Goal: Check status: Check status

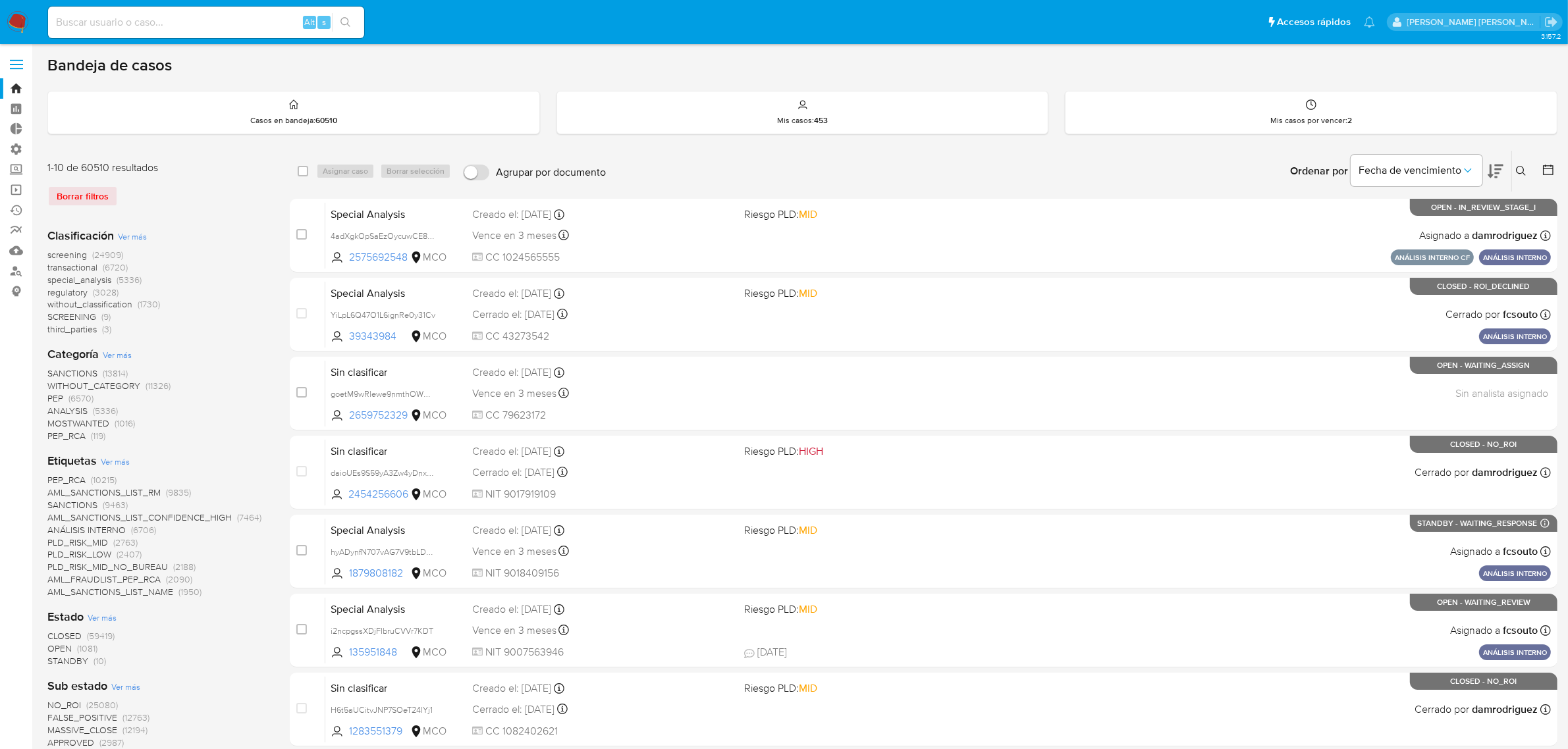
click at [162, 30] on input at bounding box center [206, 22] width 316 height 17
paste input "455525671"
type input "455525671"
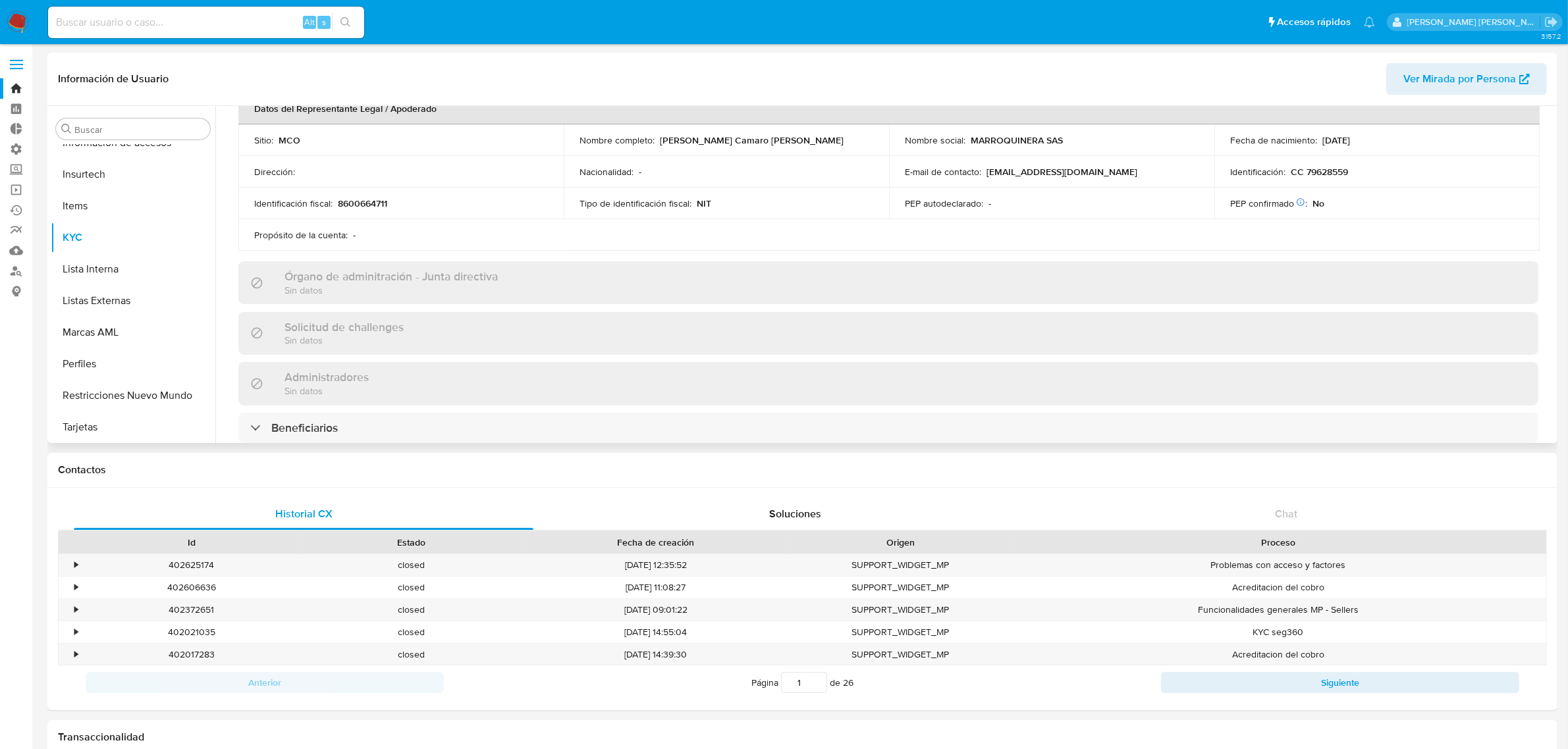
scroll to position [412, 0]
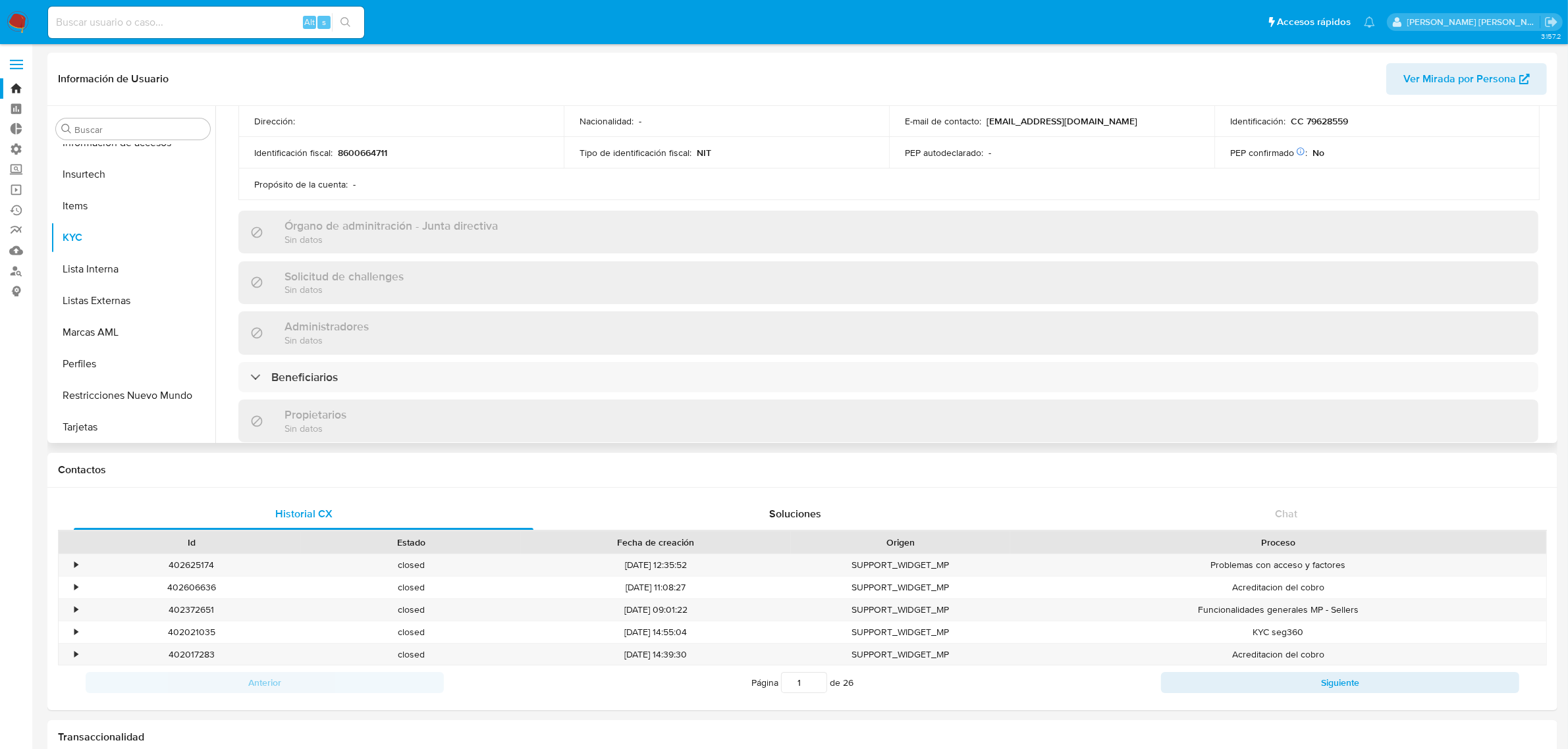
select select "10"
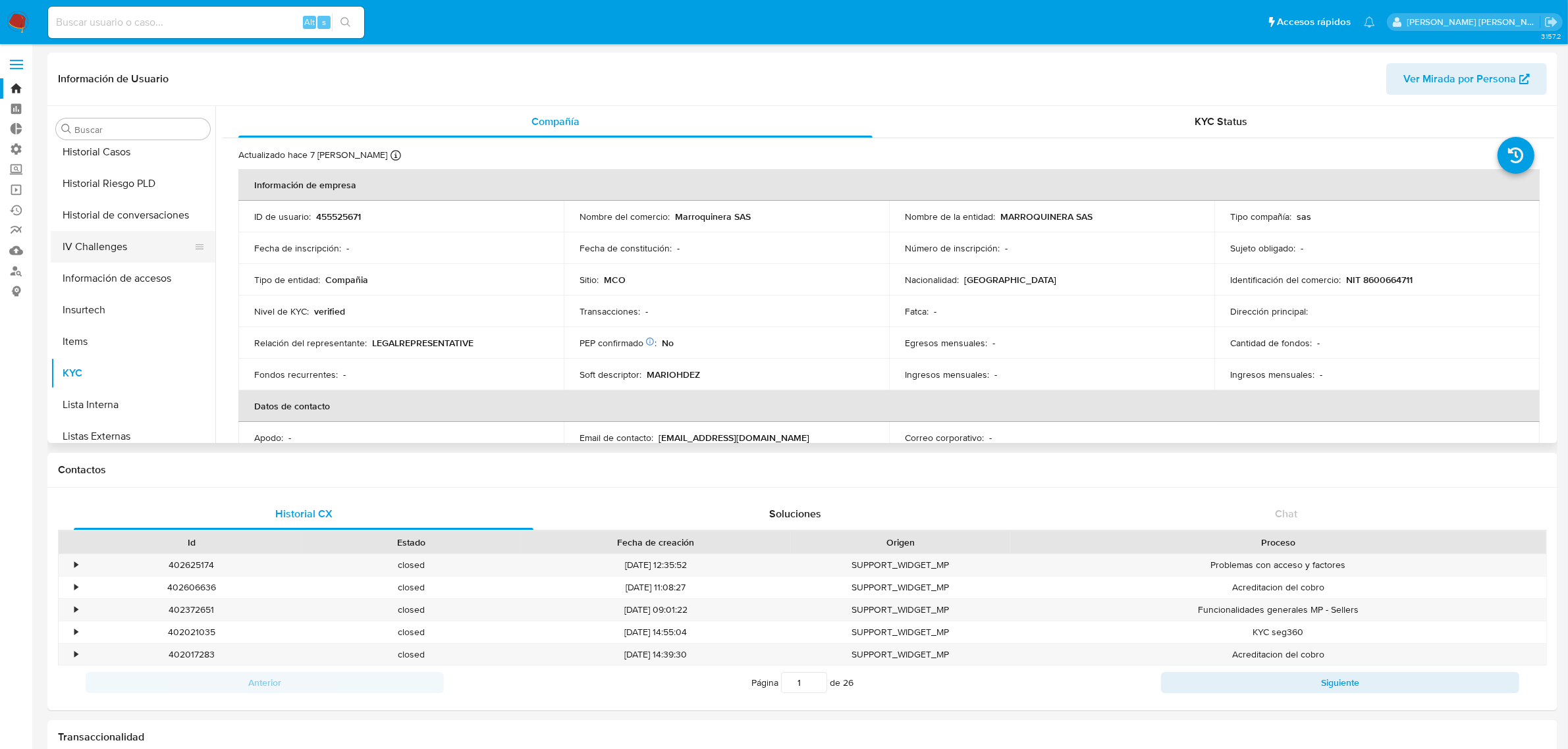
scroll to position [390, 0]
drag, startPoint x: 105, startPoint y: 149, endPoint x: 121, endPoint y: 158, distance: 18.4
click at [105, 149] on button "General" at bounding box center [127, 149] width 154 height 32
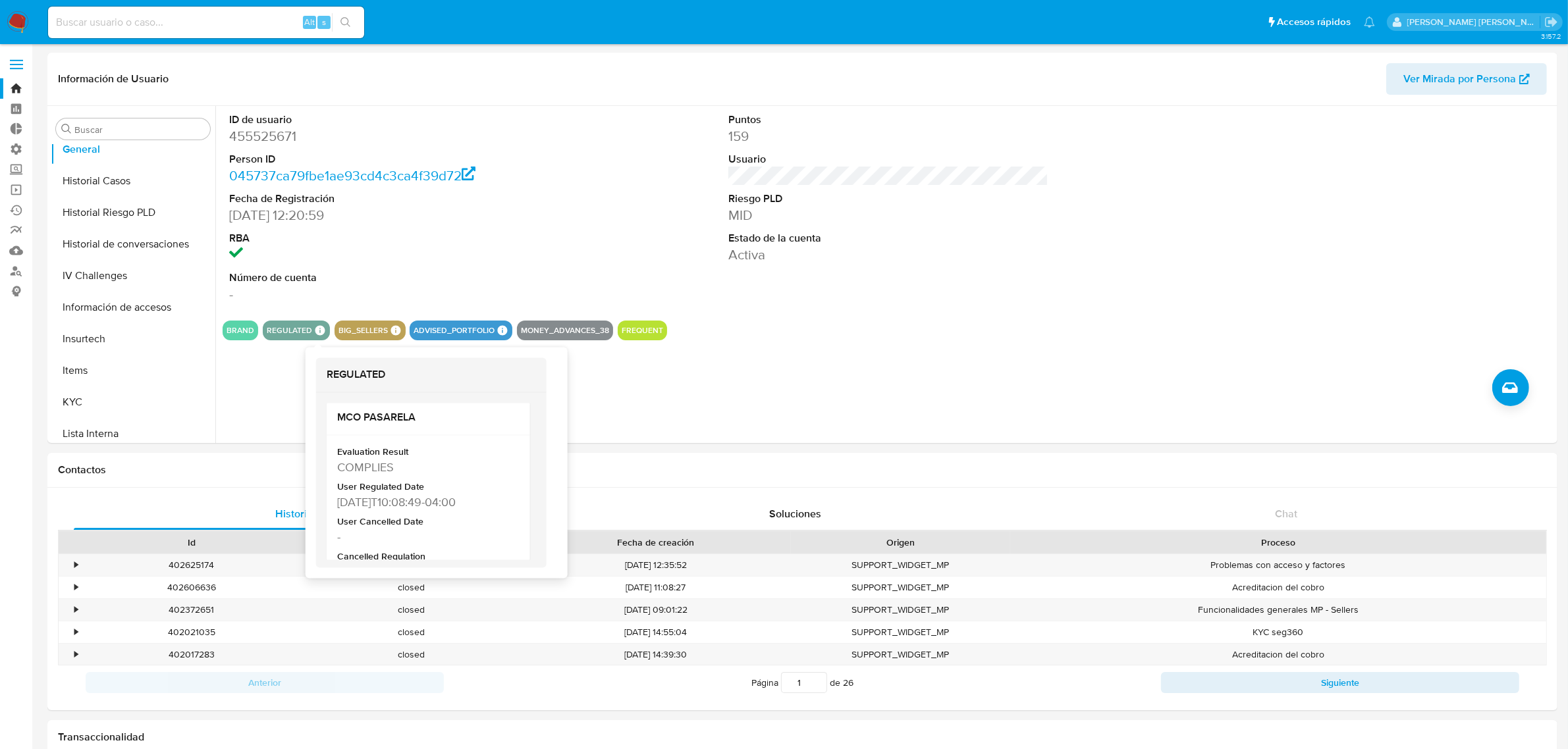
scroll to position [0, 0]
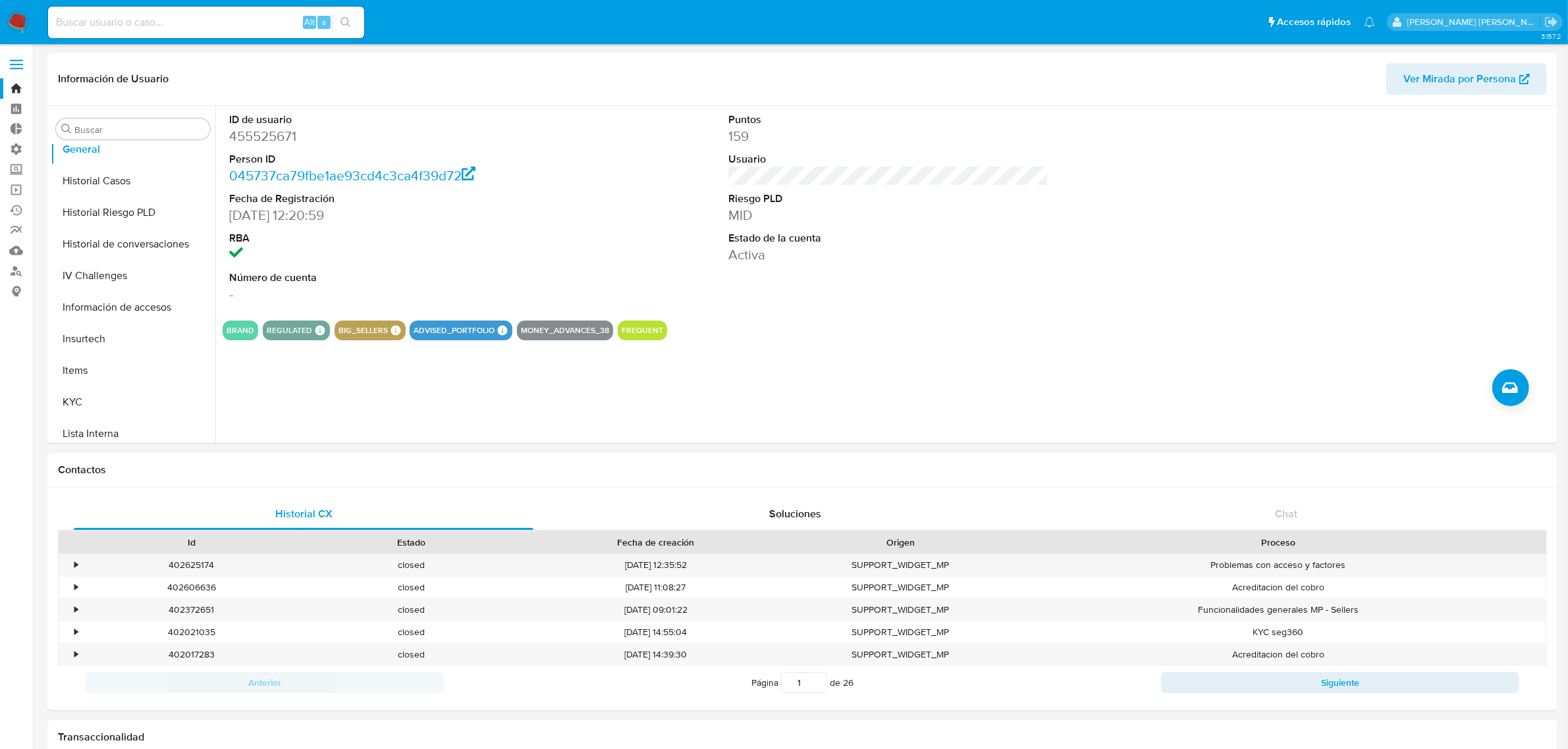
click at [25, 30] on img at bounding box center [18, 23] width 23 height 23
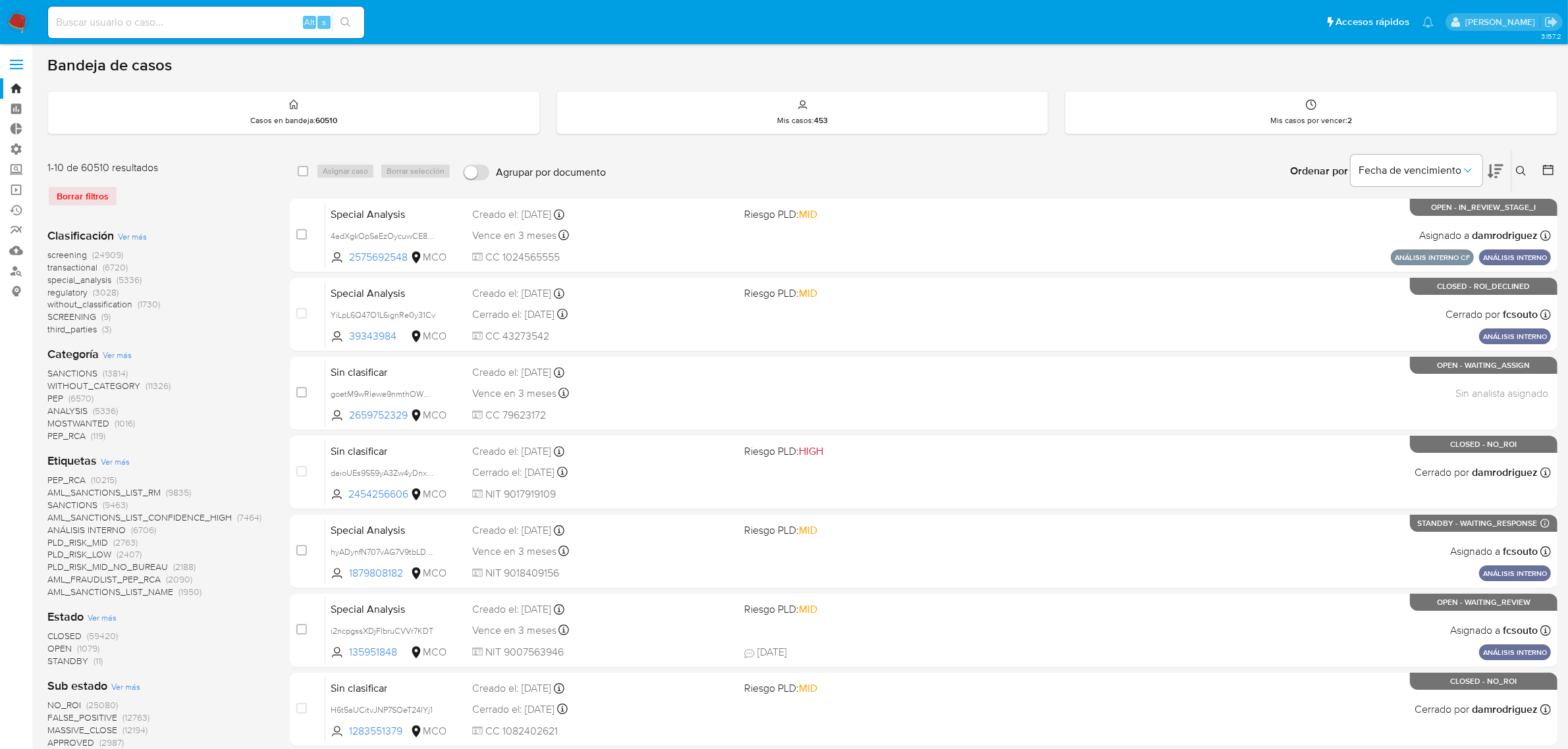
click at [22, 14] on img at bounding box center [18, 23] width 23 height 23
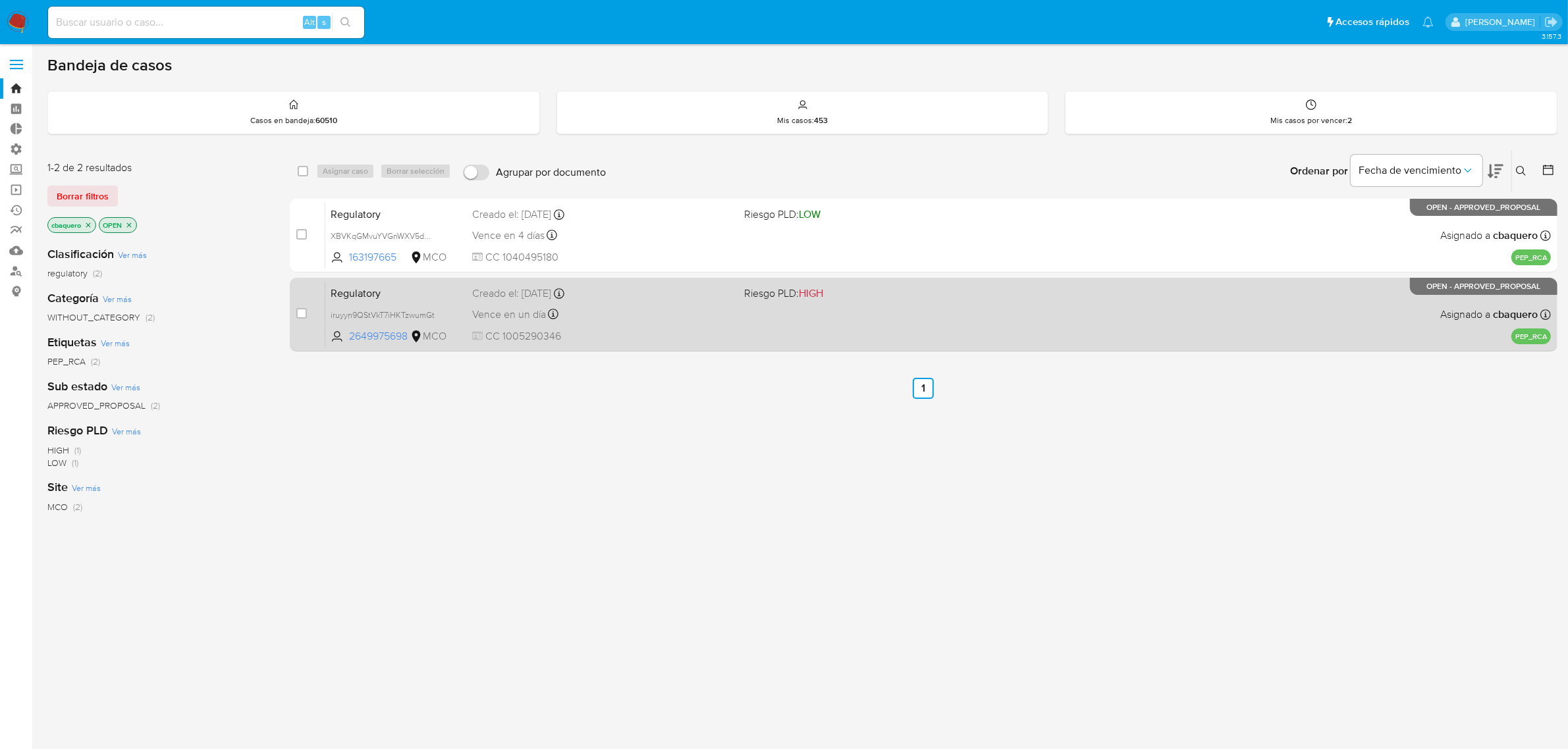
click at [649, 337] on span "CC 1005290346" at bounding box center [604, 336] width 262 height 14
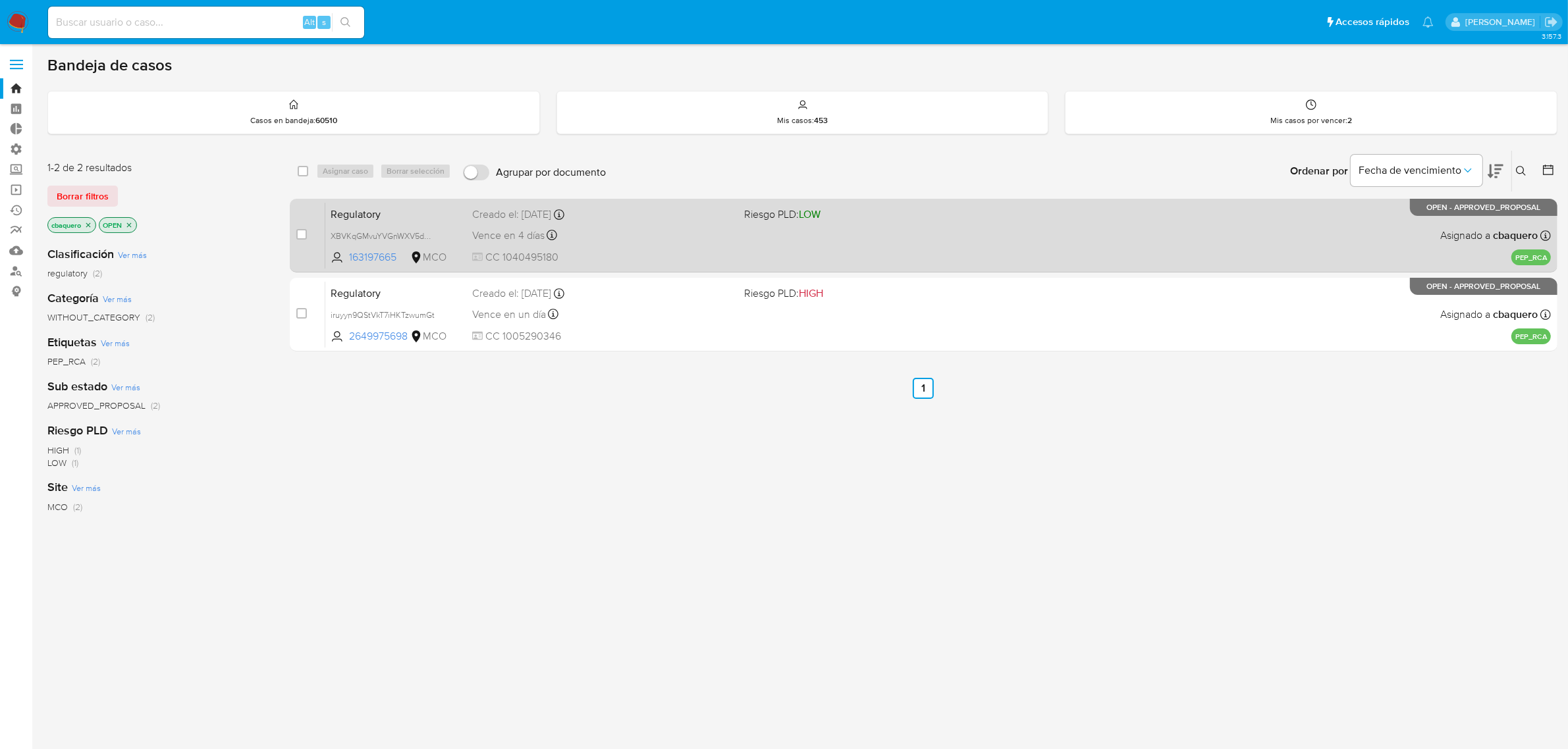
click at [648, 237] on div "Vence en 4 días Vence el 08/09/2025 08:06:38" at bounding box center [604, 235] width 262 height 17
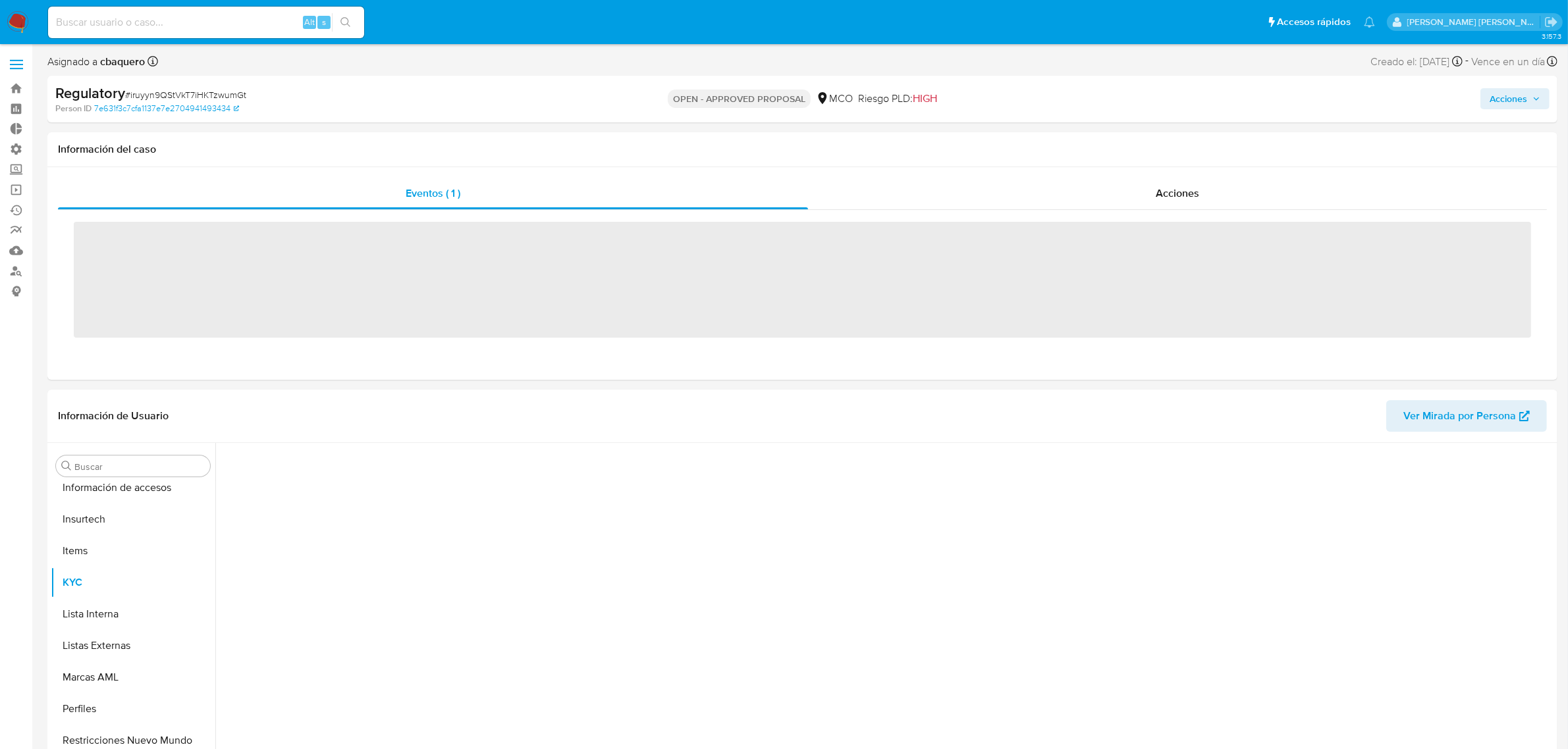
scroll to position [555, 0]
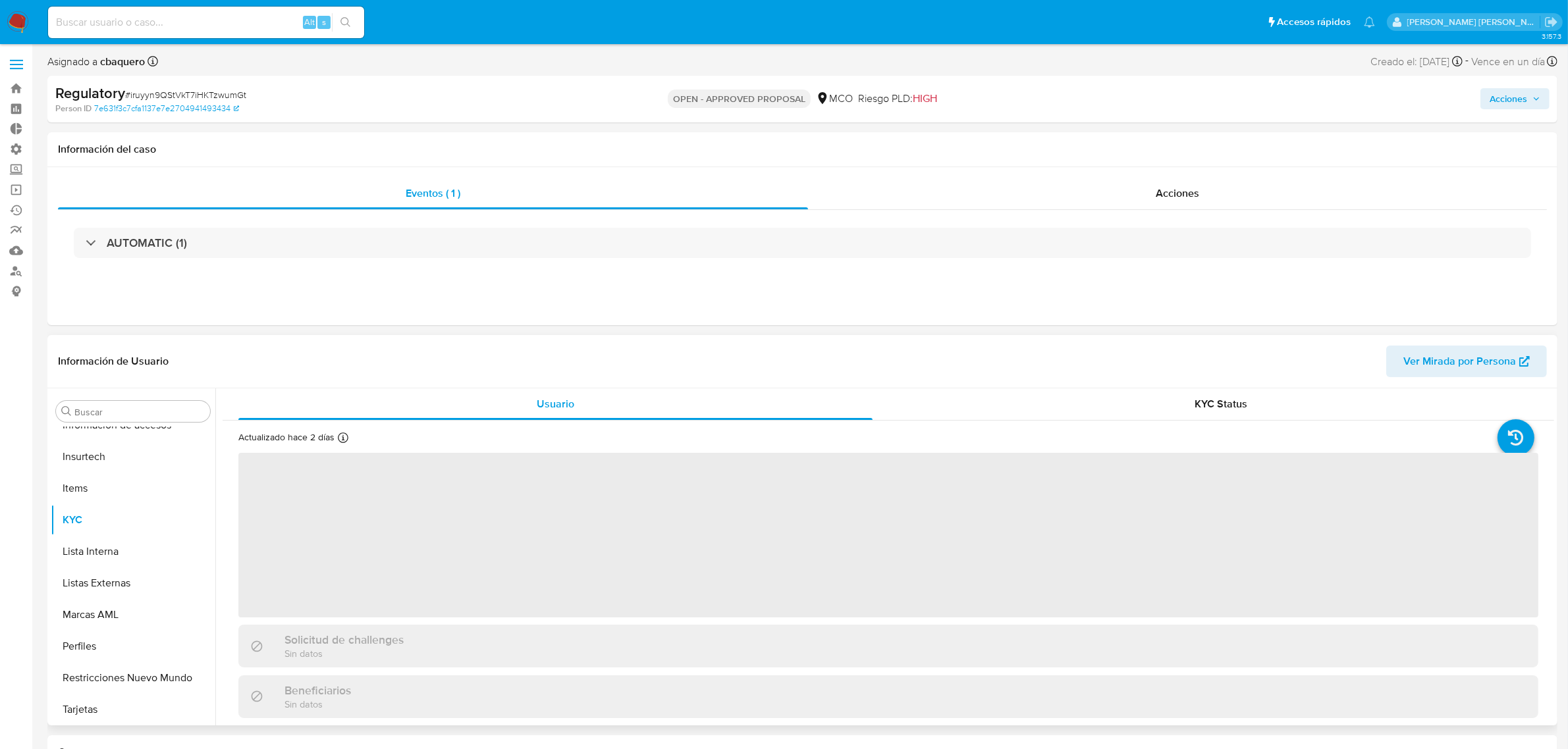
select select "10"
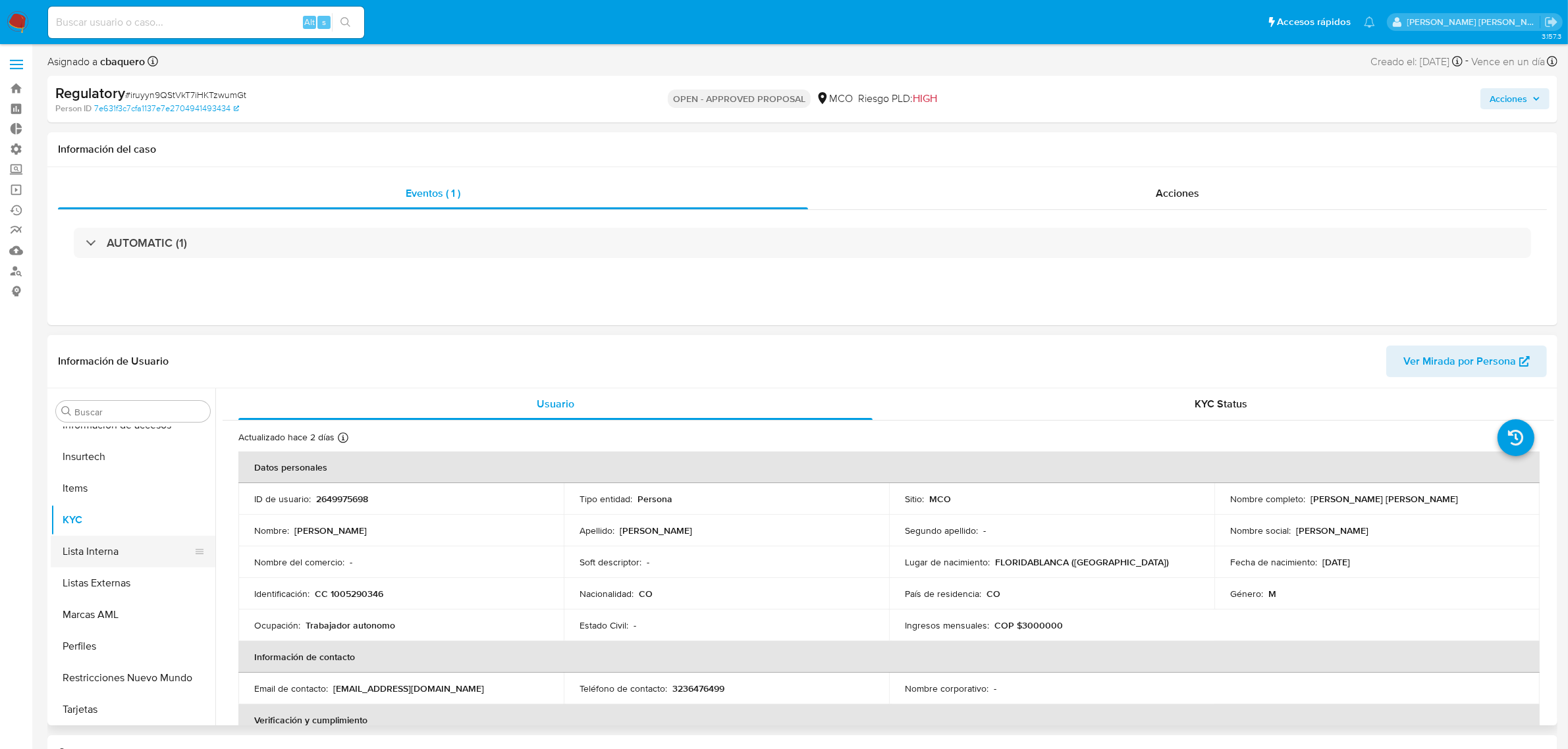
click at [126, 548] on button "Lista Interna" at bounding box center [127, 552] width 154 height 32
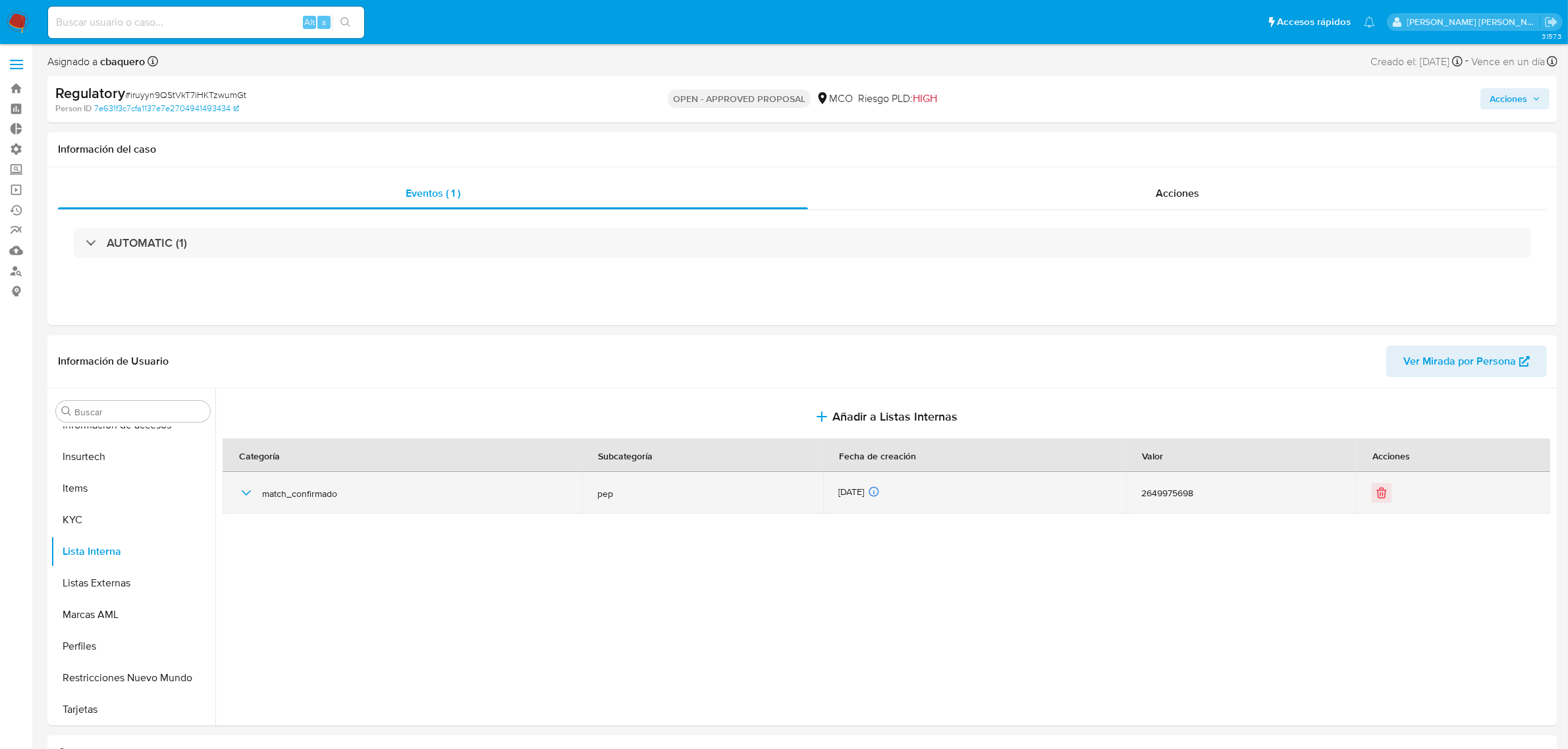
click at [242, 489] on icon "button" at bounding box center [246, 493] width 16 height 16
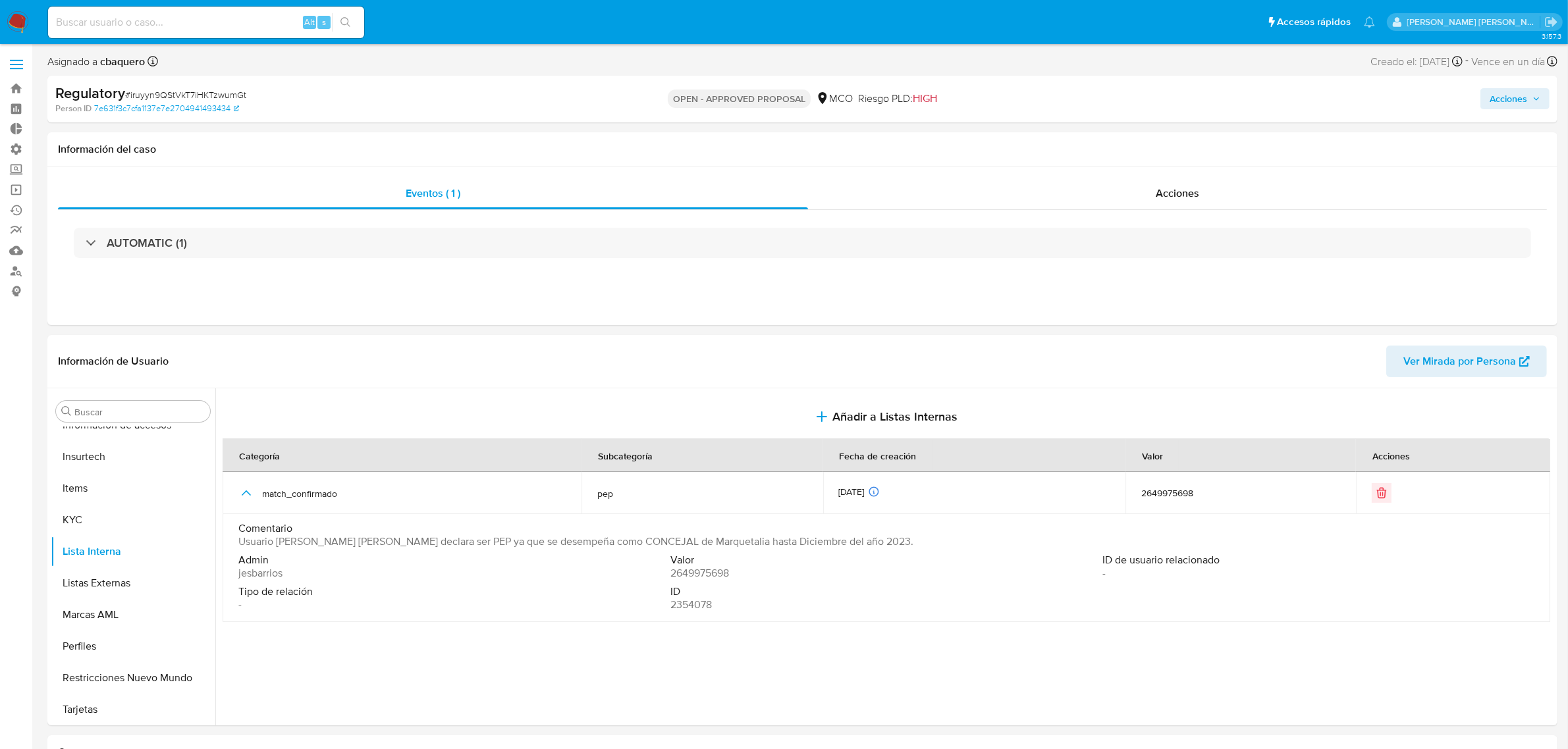
click at [696, 575] on span "2649975698" at bounding box center [699, 573] width 58 height 13
drag, startPoint x: 278, startPoint y: 544, endPoint x: 418, endPoint y: 542, distance: 140.0
click at [418, 542] on span "Usuario Cesar Augusto Triana Martinez declara ser PEP ya que se desempeña como …" at bounding box center [576, 541] width 675 height 13
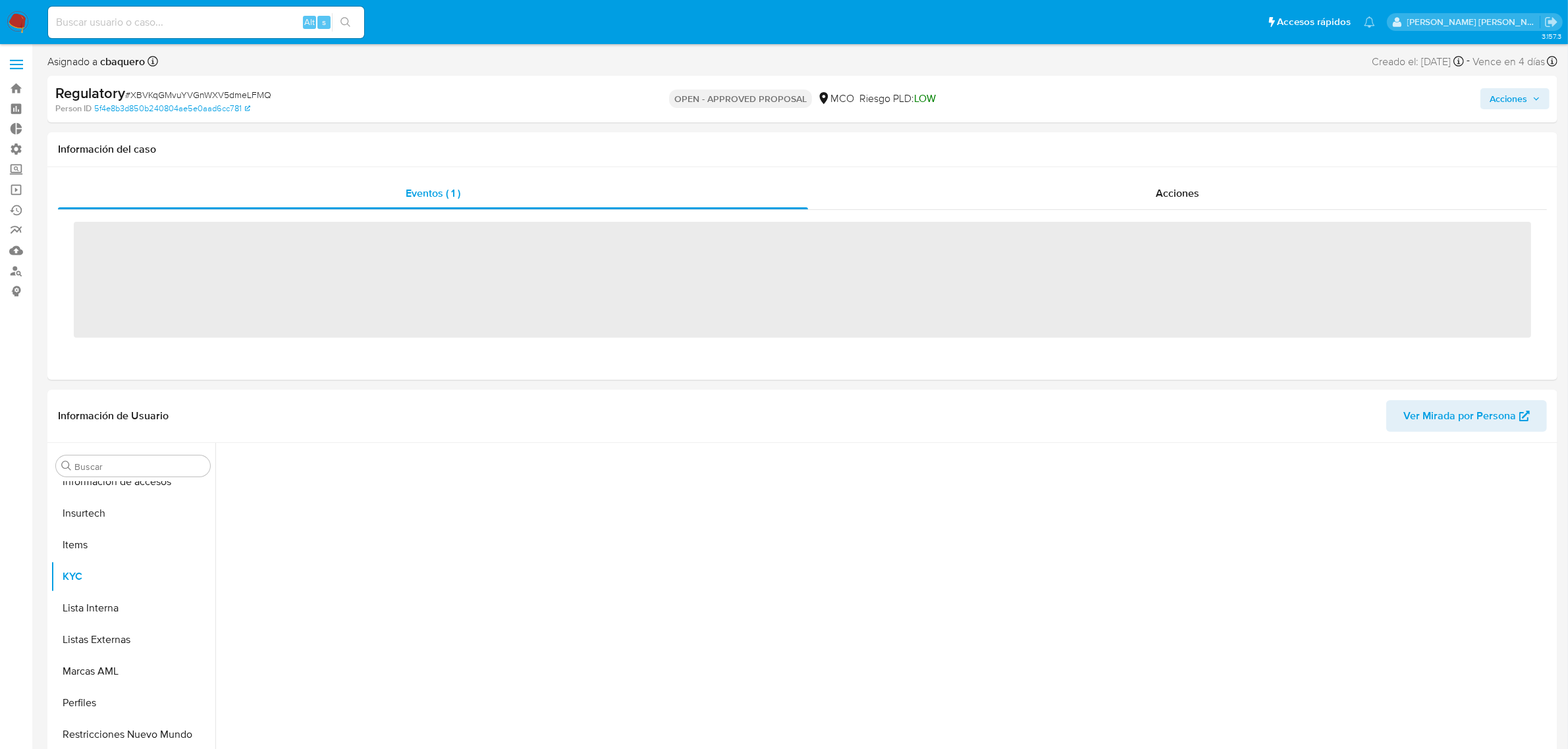
scroll to position [555, 0]
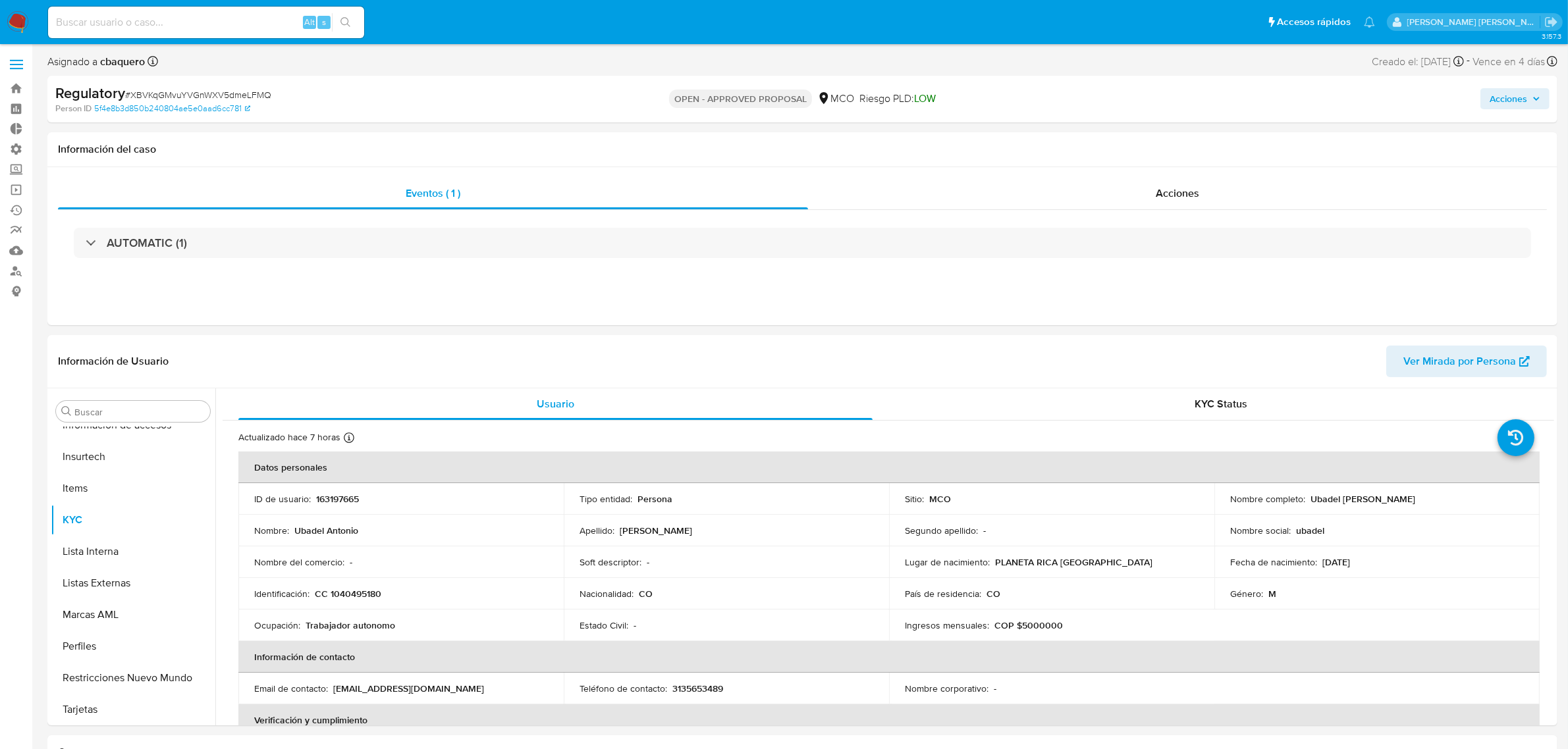
select select "10"
click at [76, 559] on button "Lista Interna" at bounding box center [127, 552] width 154 height 32
